Goal: Find specific page/section: Find specific page/section

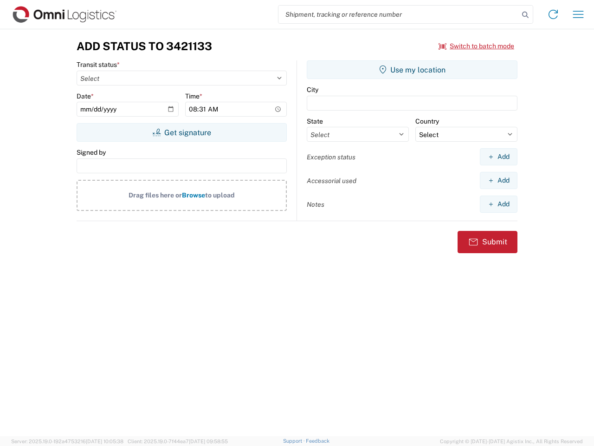
click at [399, 14] on input "search" at bounding box center [399, 15] width 240 height 18
click at [526, 15] on icon at bounding box center [525, 14] width 13 height 13
click at [553, 14] on icon at bounding box center [553, 14] width 15 height 15
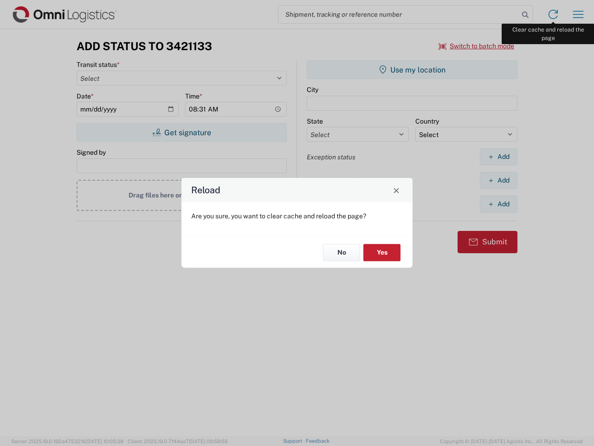
click at [578, 14] on div "Reload Are you sure, you want to clear cache and reload the page? No Yes" at bounding box center [297, 223] width 594 height 446
click at [477, 46] on div "Reload Are you sure, you want to clear cache and reload the page? No Yes" at bounding box center [297, 223] width 594 height 446
click at [182, 132] on div "Reload Are you sure, you want to clear cache and reload the page? No Yes" at bounding box center [297, 223] width 594 height 446
click at [412, 70] on div "Reload Are you sure, you want to clear cache and reload the page? No Yes" at bounding box center [297, 223] width 594 height 446
click at [499, 156] on div "Reload Are you sure, you want to clear cache and reload the page? No Yes" at bounding box center [297, 223] width 594 height 446
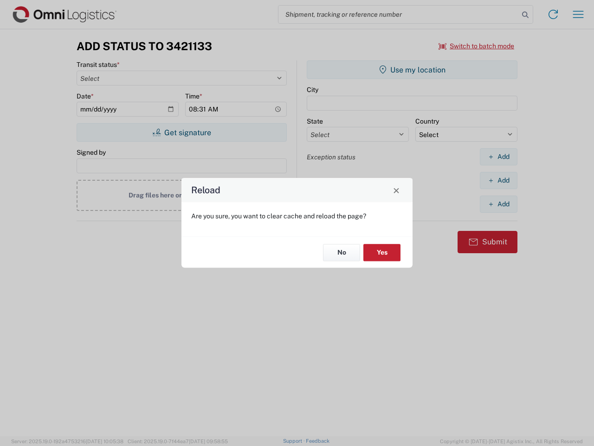
click at [499, 180] on div "Reload Are you sure, you want to clear cache and reload the page? No Yes" at bounding box center [297, 223] width 594 height 446
click at [499, 204] on div "Reload Are you sure, you want to clear cache and reload the page? No Yes" at bounding box center [297, 223] width 594 height 446
